Goal: Task Accomplishment & Management: Use online tool/utility

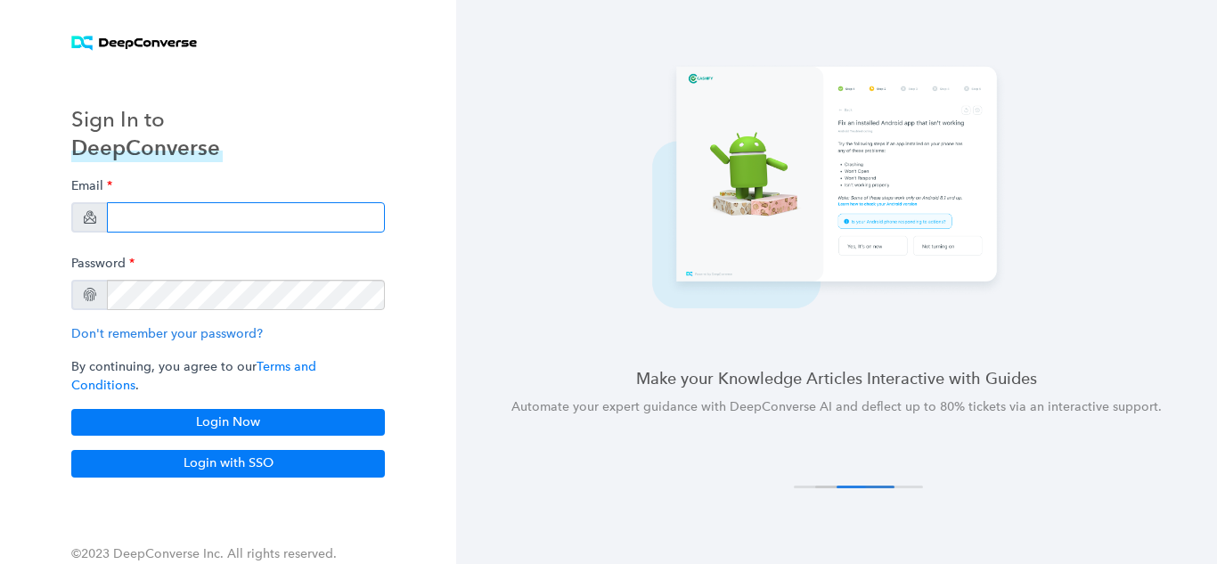
click at [147, 217] on input "email" at bounding box center [246, 217] width 278 height 30
paste input "[PERSON_NAME][EMAIL_ADDRESS][PERSON_NAME][DOMAIN_NAME]"
type input "[PERSON_NAME][EMAIL_ADDRESS][PERSON_NAME][DOMAIN_NAME]"
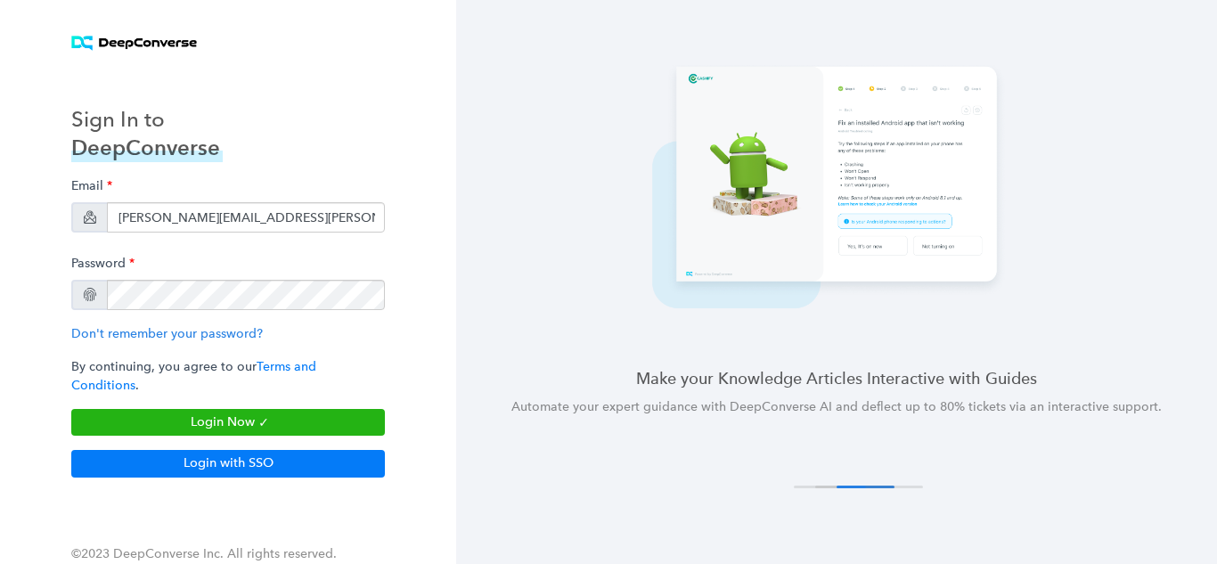
click at [89, 301] on div at bounding box center [90, 295] width 12 height 12
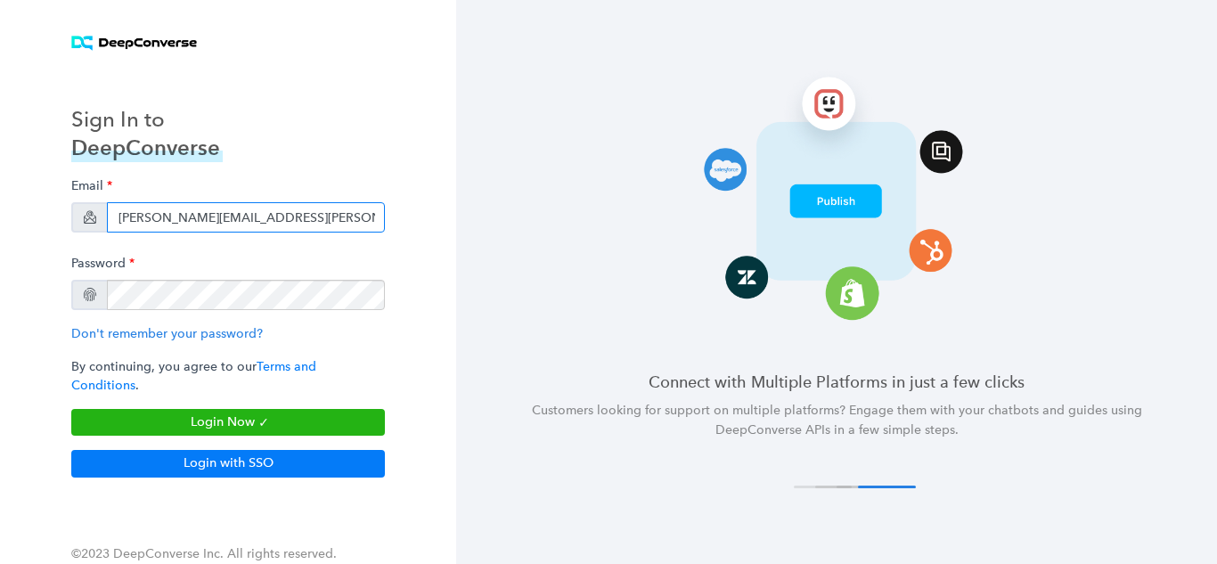
click at [332, 225] on input "[PERSON_NAME][EMAIL_ADDRESS][PERSON_NAME][DOMAIN_NAME]" at bounding box center [246, 217] width 278 height 30
click at [119, 232] on input "[PERSON_NAME][EMAIL_ADDRESS][PERSON_NAME][DOMAIN_NAME]" at bounding box center [246, 217] width 278 height 30
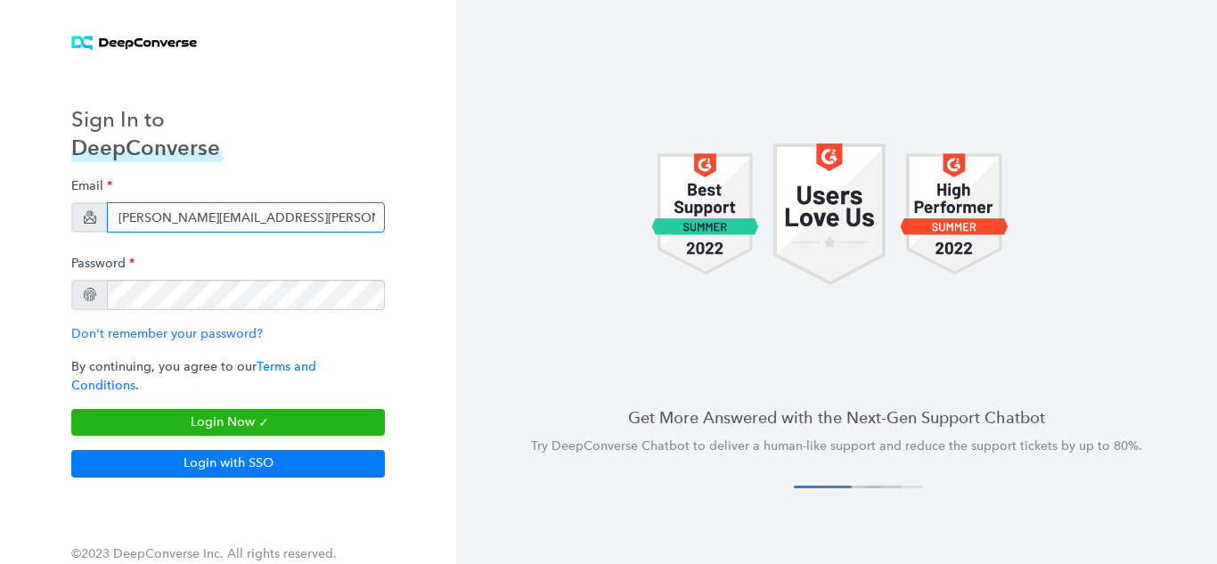
click at [354, 228] on input "[PERSON_NAME][EMAIL_ADDRESS][PERSON_NAME][DOMAIN_NAME]" at bounding box center [246, 217] width 278 height 30
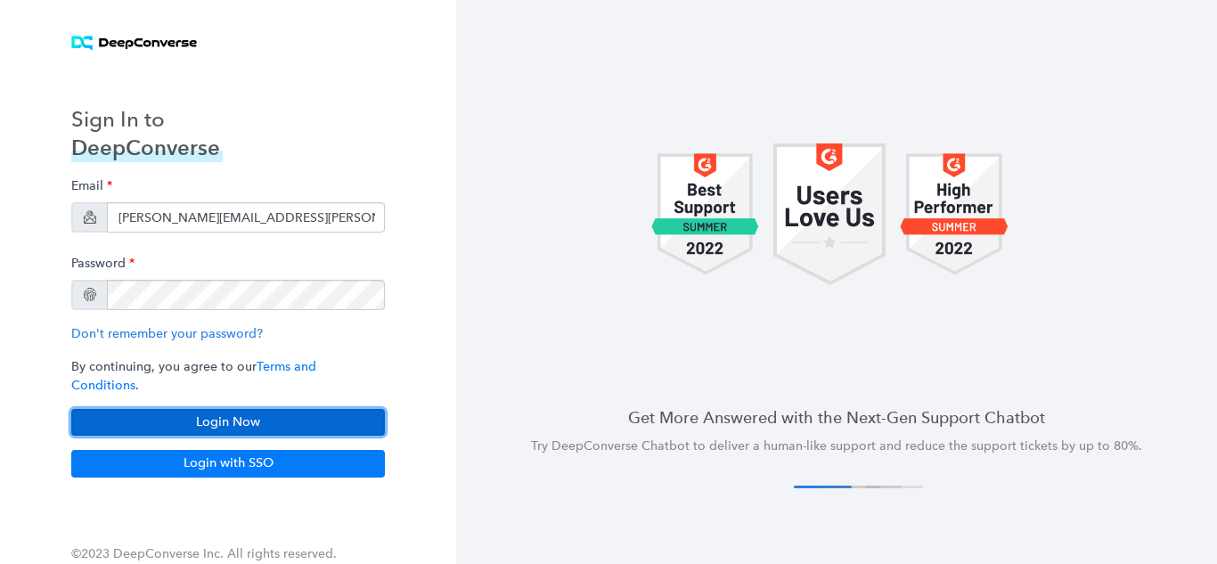
click at [251, 409] on button "Login Now" at bounding box center [228, 422] width 314 height 27
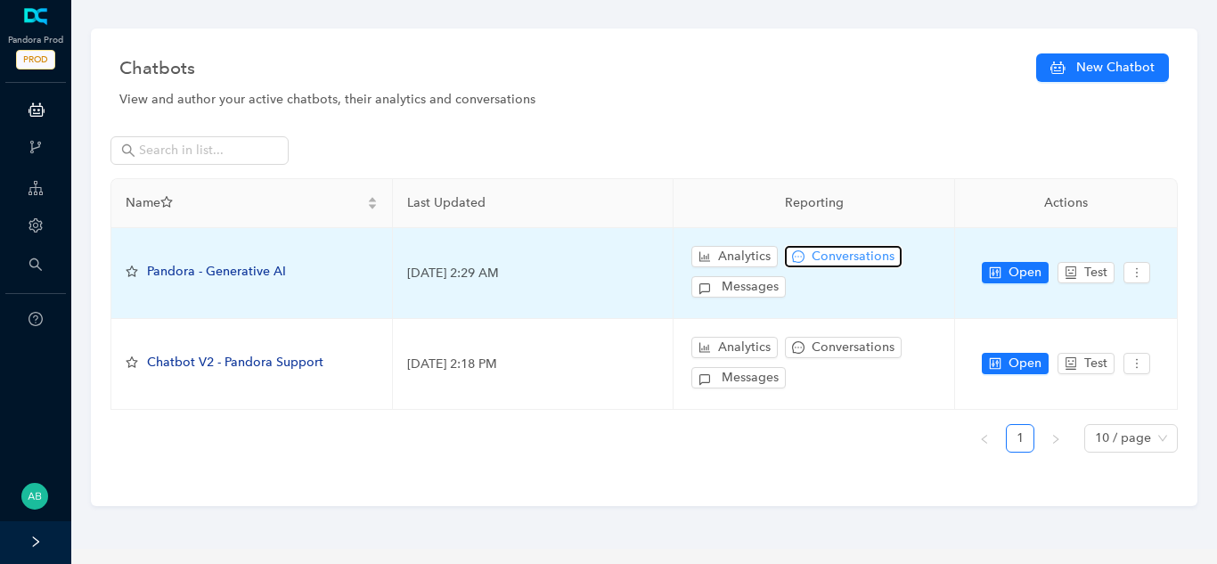
click at [860, 263] on span "Conversations" at bounding box center [853, 257] width 83 height 20
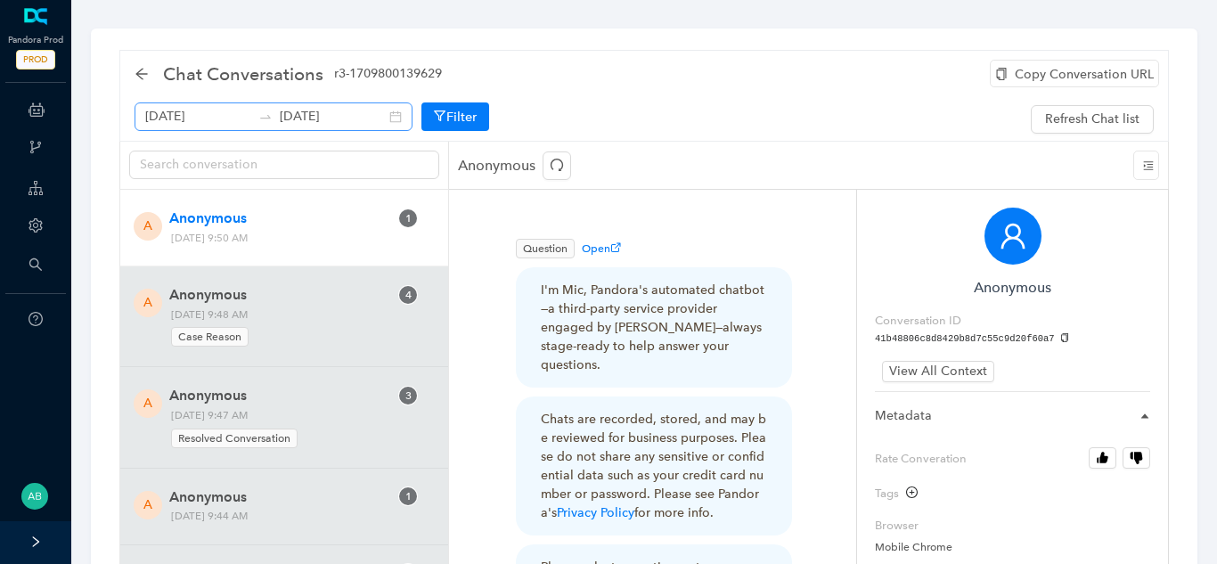
click at [381, 117] on div "[DATE] [DATE]" at bounding box center [274, 116] width 278 height 29
click at [376, 112] on div "[DATE] [DATE]" at bounding box center [274, 116] width 278 height 29
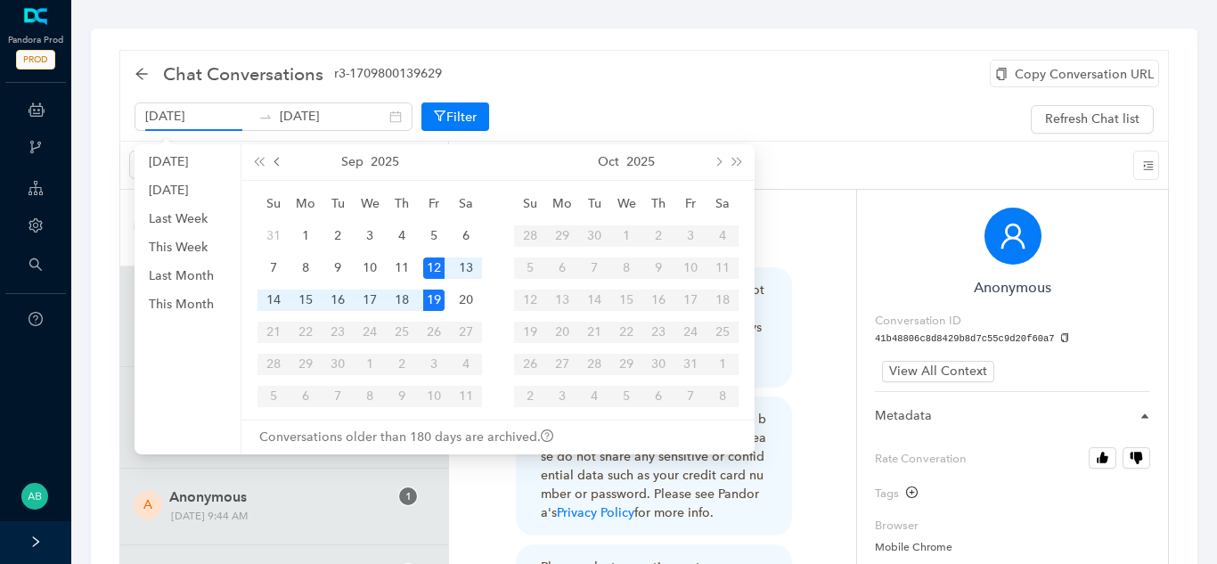
click at [274, 156] on button "prev-year" at bounding box center [278, 162] width 20 height 36
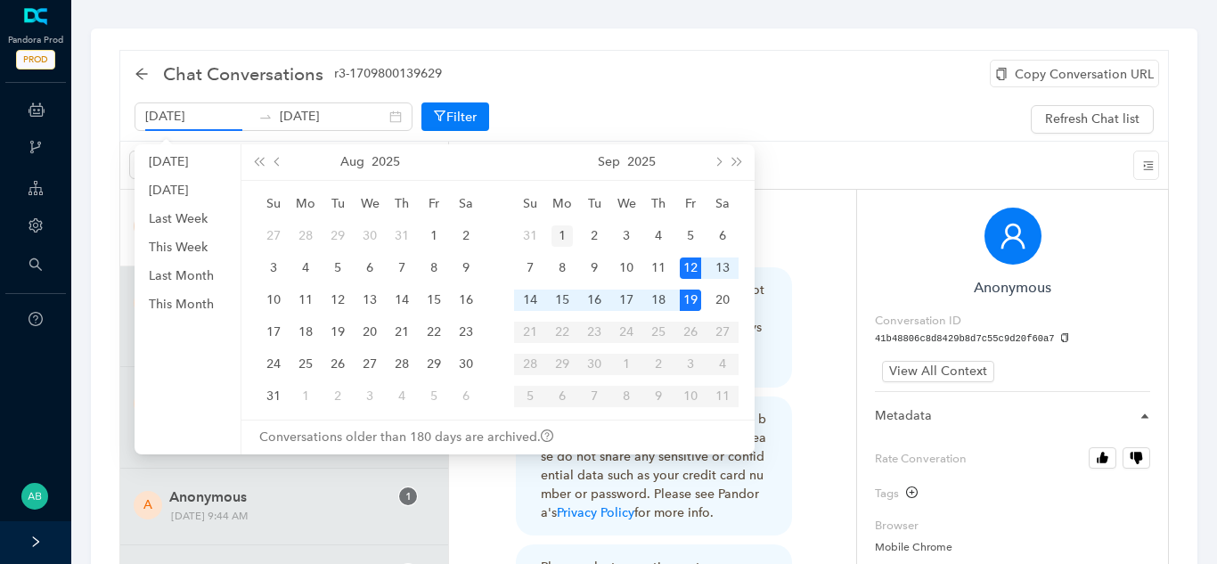
type input "[DATE]"
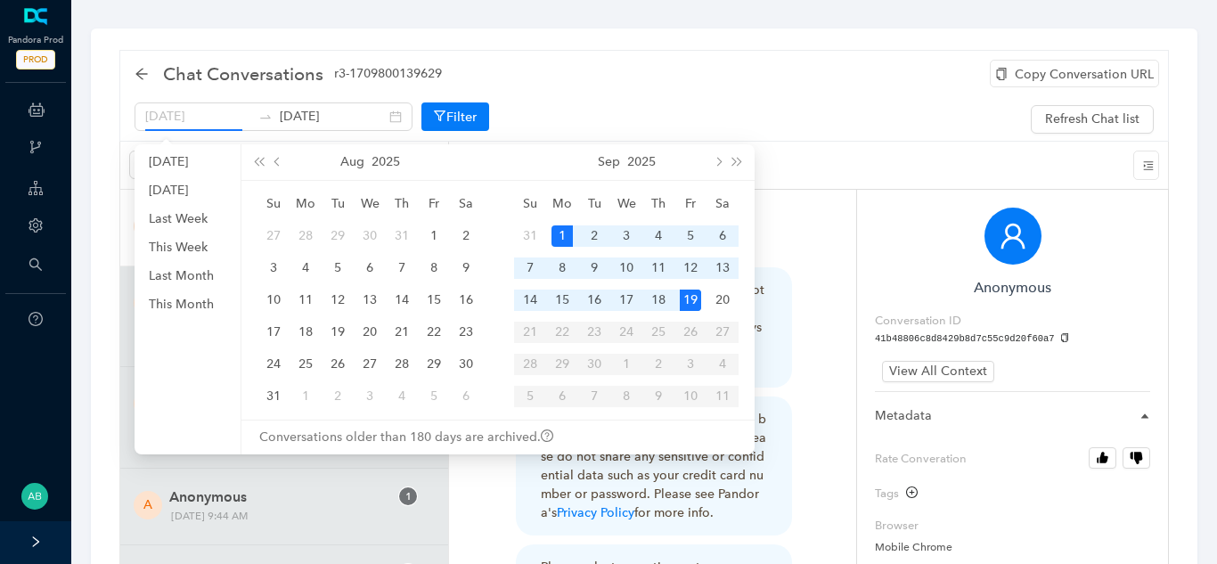
click at [559, 235] on div "1" at bounding box center [562, 235] width 21 height 21
type input "[DATE]"
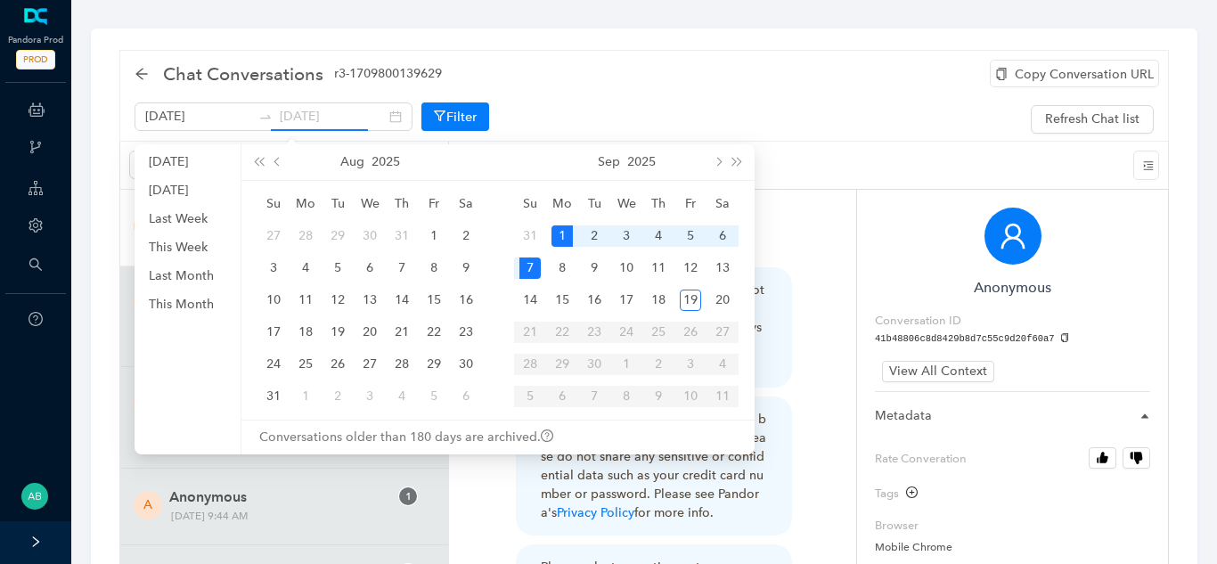
click at [534, 266] on div "7" at bounding box center [530, 268] width 21 height 21
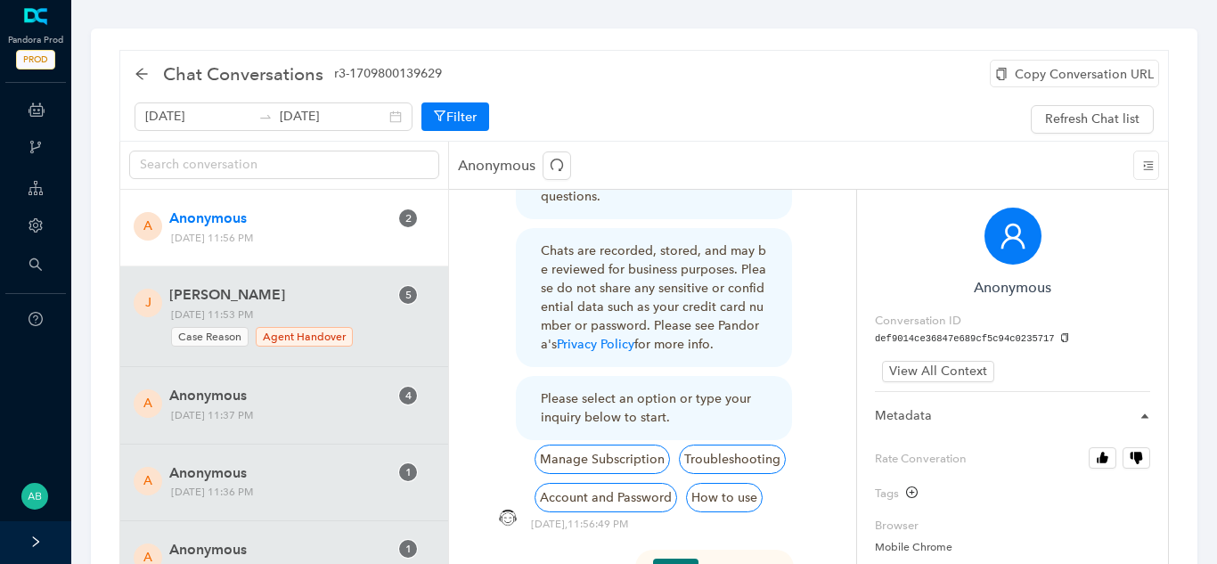
scroll to position [169, 0]
